Goal: Browse casually

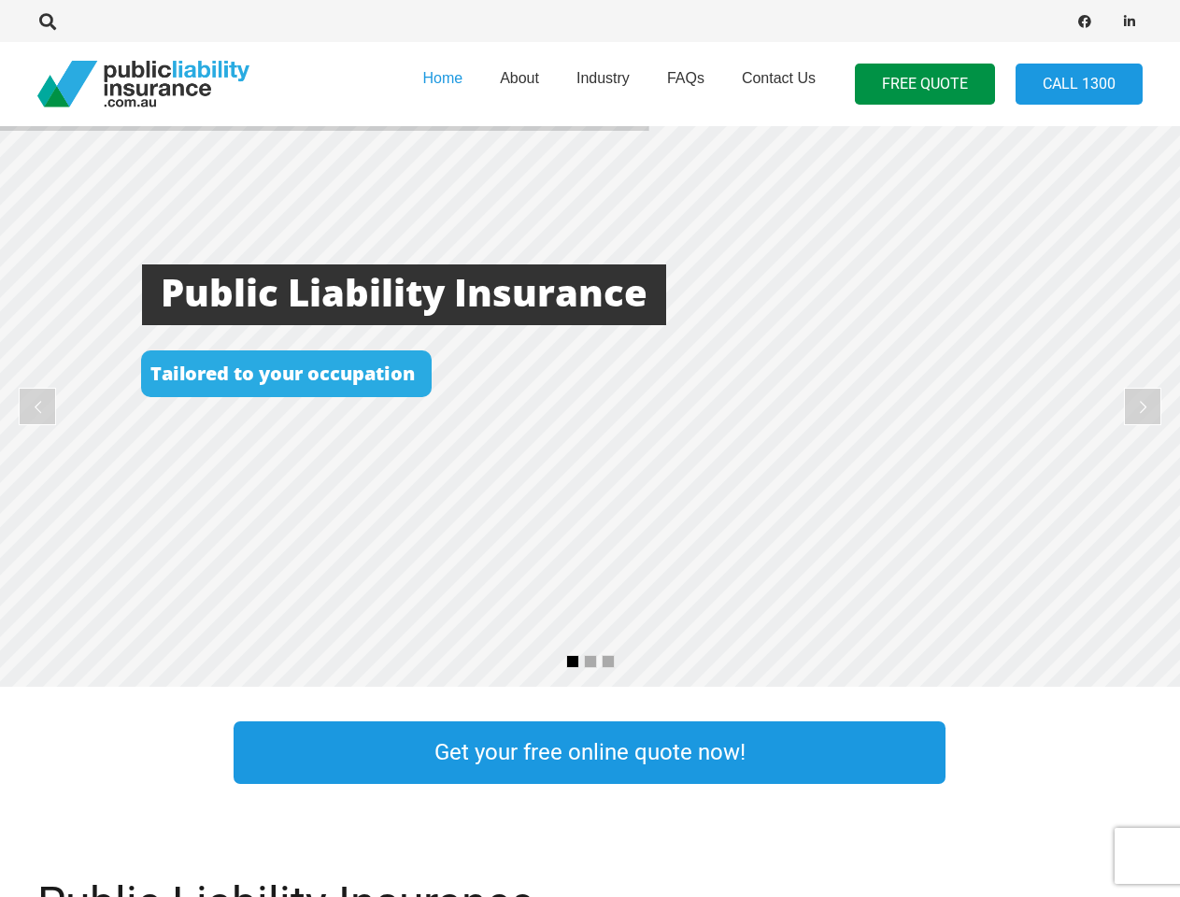
click at [590, 448] on rs-layer at bounding box center [590, 406] width 1180 height 561
click at [48, 21] on icon "Search" at bounding box center [47, 21] width 17 height 17
click at [79, 21] on div at bounding box center [335, 21] width 596 height 59
click at [590, 406] on rs-layer at bounding box center [590, 406] width 1180 height 561
click at [37, 406] on rs-arrow at bounding box center [37, 406] width 37 height 37
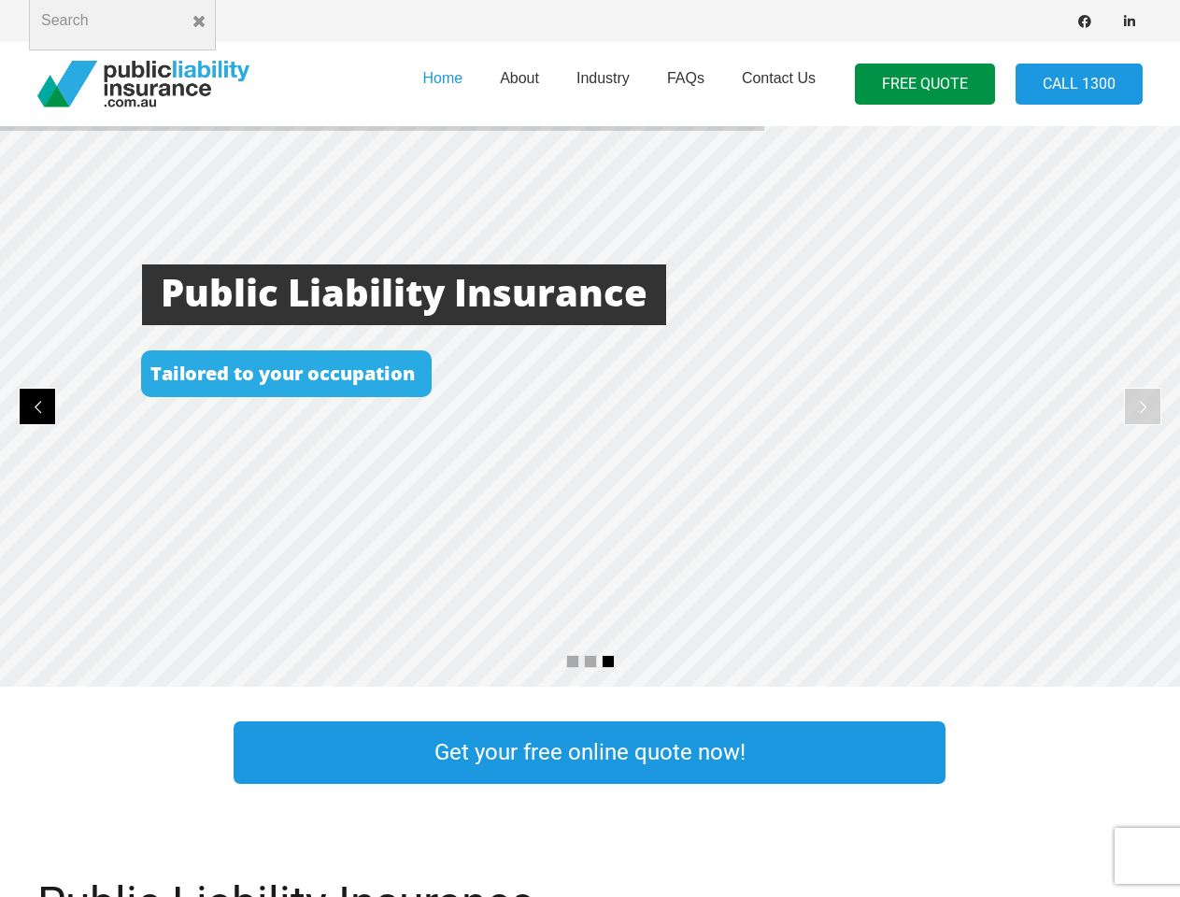
click at [1143, 406] on rs-arrow at bounding box center [1142, 406] width 37 height 37
click at [573, 661] on rs-bullet at bounding box center [572, 661] width 13 height 13
click at [590, 661] on rs-bullet at bounding box center [590, 661] width 13 height 13
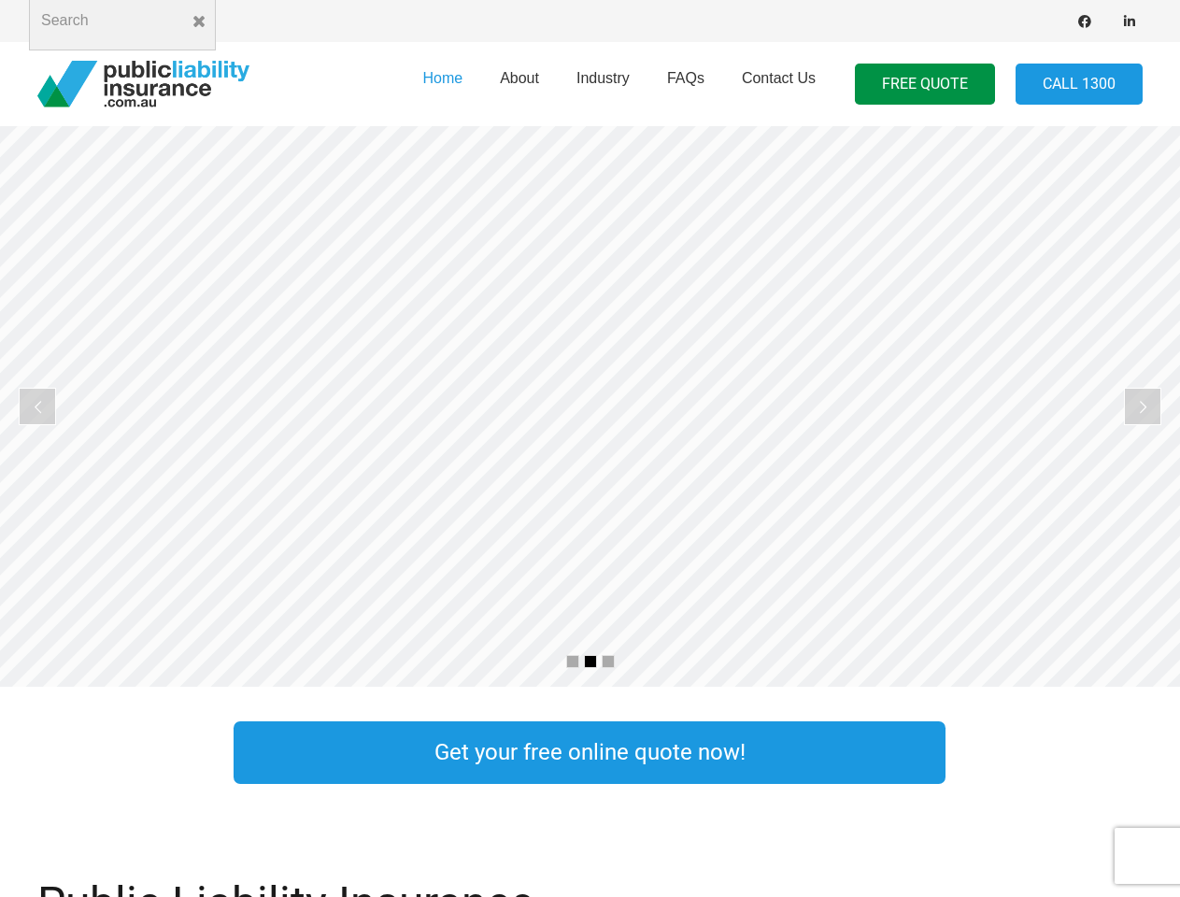
click at [608, 661] on rs-bullet at bounding box center [608, 661] width 13 height 13
click at [590, 406] on rs-slide "Cost Effective Public Liability Insurance Start Your Free Quote Online Now" at bounding box center [590, 406] width 1180 height 561
